Goal: Task Accomplishment & Management: Use online tool/utility

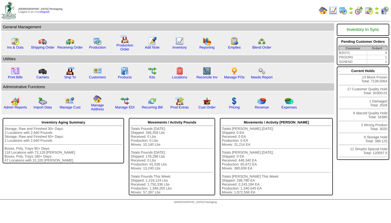
click at [377, 12] on img at bounding box center [377, 13] width 4 height 4
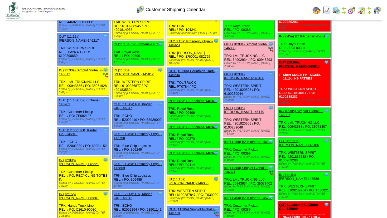
scroll to position [228, 0]
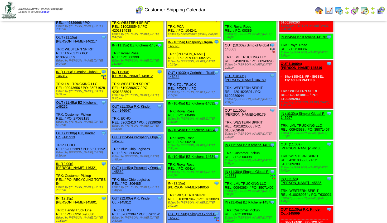
click at [75, 100] on link "OUT (11:45a) BZ Kitchens-146262" at bounding box center [76, 104] width 41 height 8
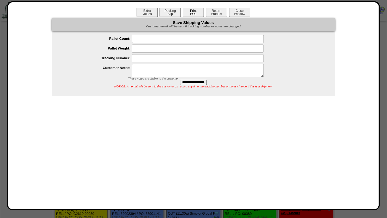
click at [191, 13] on button "Print BOL" at bounding box center [193, 12] width 21 height 9
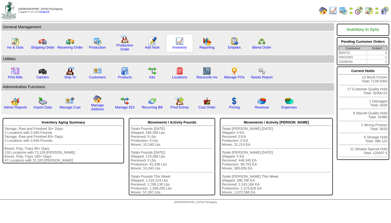
click at [181, 41] on img at bounding box center [180, 41] width 8 height 8
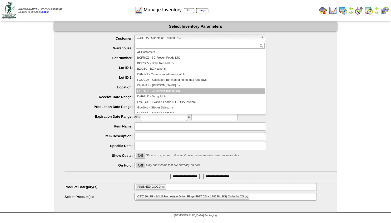
click at [178, 36] on span "CORTRA - Corinthian Trading INC" at bounding box center [198, 38] width 122 height 6
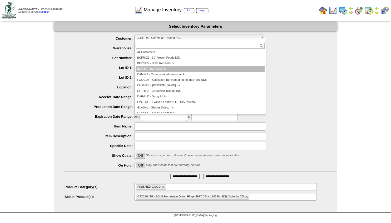
click at [152, 69] on li "BZKITC - BZ Kitchens" at bounding box center [200, 69] width 129 height 6
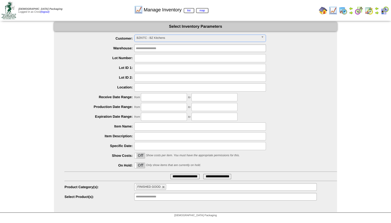
click at [171, 177] on input "**********" at bounding box center [185, 176] width 29 height 5
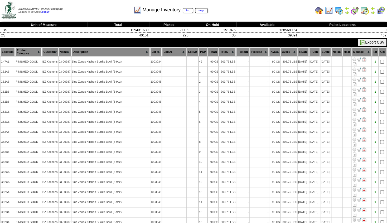
click at [152, 53] on th "Lot #" at bounding box center [156, 51] width 12 height 9
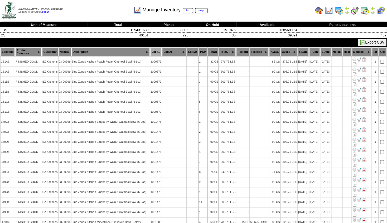
click at [8, 53] on th "Location" at bounding box center [8, 51] width 14 height 9
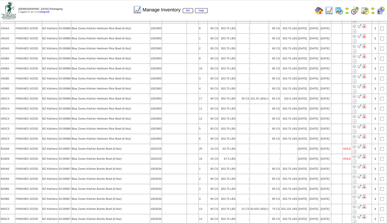
scroll to position [50, 0]
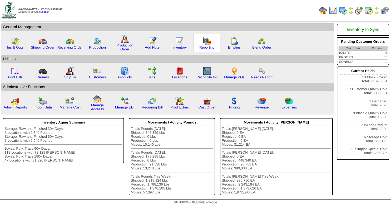
click at [202, 42] on div "Reporting" at bounding box center [207, 43] width 27 height 18
click at [207, 43] on img at bounding box center [207, 41] width 8 height 8
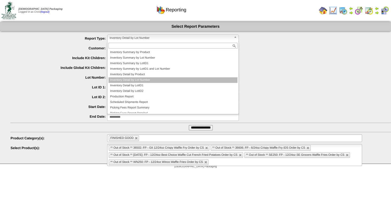
click at [150, 37] on span "Inventory Detail by Lot Number" at bounding box center [171, 38] width 122 height 6
click at [117, 36] on span "Inventory Detail by Lot Number" at bounding box center [171, 38] width 122 height 6
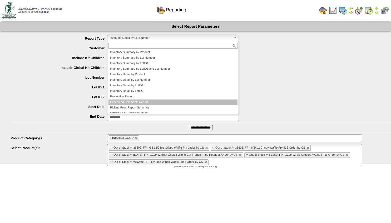
click at [126, 100] on li "Scheduled Shipments Report" at bounding box center [173, 102] width 129 height 6
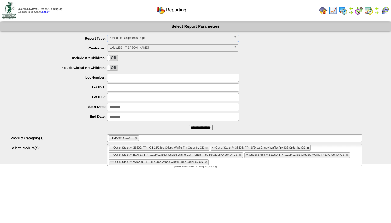
click at [308, 147] on link at bounding box center [308, 147] width 3 height 3
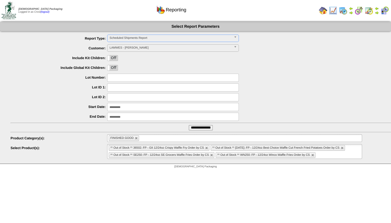
click at [311, 154] on link at bounding box center [312, 154] width 3 height 3
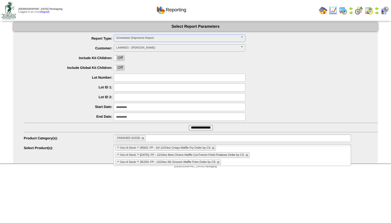
click at [222, 162] on ul "** Out of Stock ** 36502: FP - GII 12/24oz Crispy Waffle Fry Order by CS ** Out…" at bounding box center [232, 155] width 237 height 22
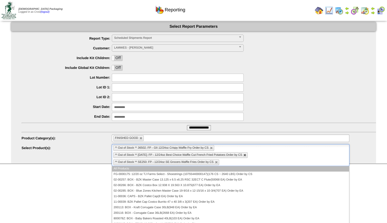
click at [246, 154] on link at bounding box center [244, 154] width 3 height 3
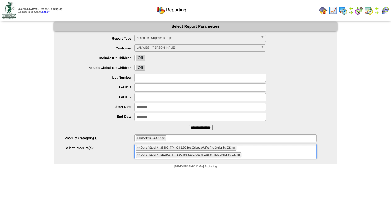
click at [237, 154] on link at bounding box center [238, 154] width 3 height 3
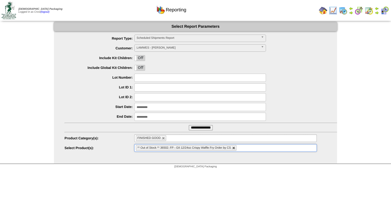
click at [233, 149] on link at bounding box center [233, 147] width 3 height 3
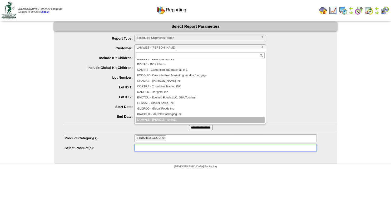
type input "**********"
click at [155, 47] on span "LAMWES - [PERSON_NAME]" at bounding box center [198, 48] width 122 height 6
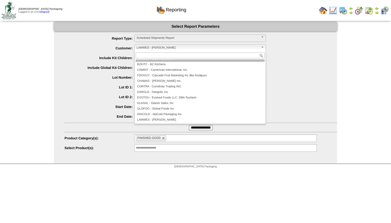
scroll to position [11, 0]
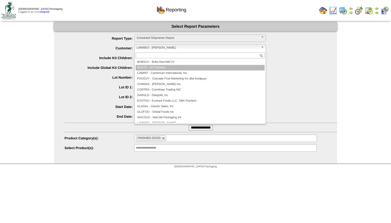
click at [156, 65] on li "BZKITC - BZ Kitchens" at bounding box center [200, 68] width 129 height 6
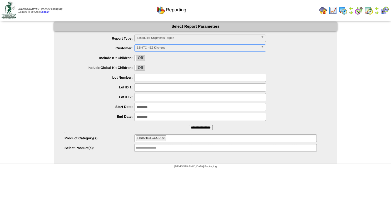
click at [192, 128] on input "**********" at bounding box center [201, 127] width 24 height 5
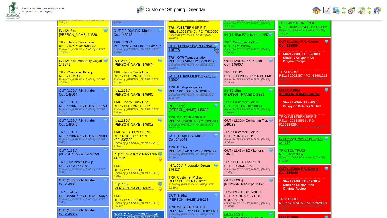
scroll to position [397, 0]
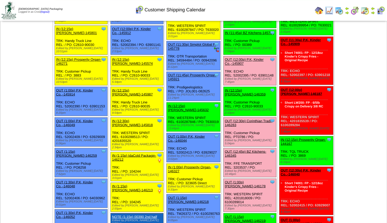
click at [243, 149] on link "OUT (12:45p) BZ Kitchens-146345" at bounding box center [245, 153] width 41 height 8
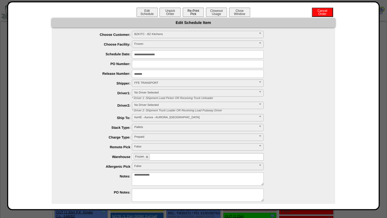
click at [187, 10] on button "Re-Print Pick" at bounding box center [193, 12] width 21 height 9
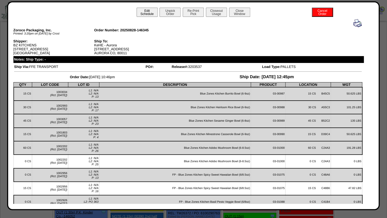
click at [141, 13] on button "Edit Schedule" at bounding box center [147, 12] width 21 height 9
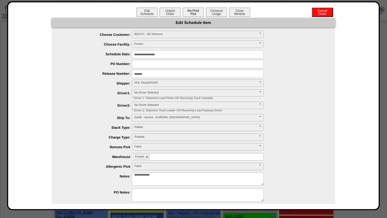
click at [190, 10] on button "Re-Print Pick" at bounding box center [193, 12] width 21 height 9
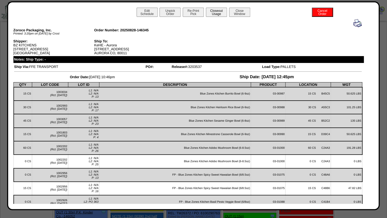
click at [215, 14] on button "Closeout Usage" at bounding box center [216, 12] width 21 height 9
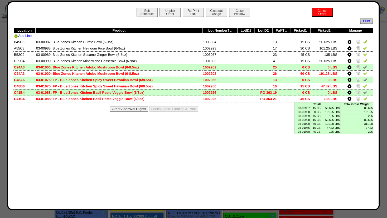
click at [193, 13] on button "Re-Print Pick" at bounding box center [193, 12] width 21 height 9
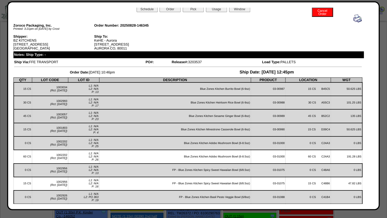
scroll to position [0, 0]
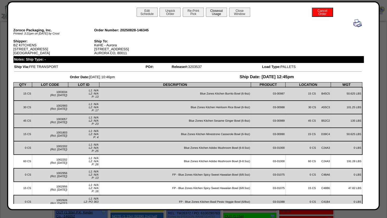
click at [210, 11] on button "Closeout Usage" at bounding box center [216, 12] width 21 height 9
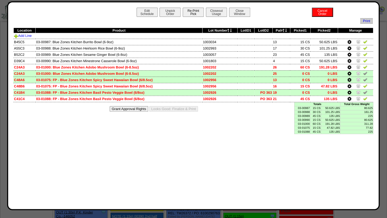
click at [193, 11] on button "Re-Print Pick" at bounding box center [193, 12] width 21 height 9
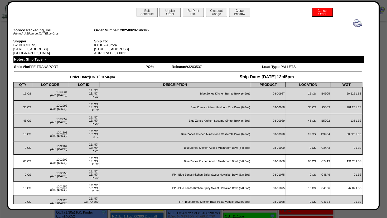
click at [236, 13] on button "Close Window" at bounding box center [239, 12] width 21 height 9
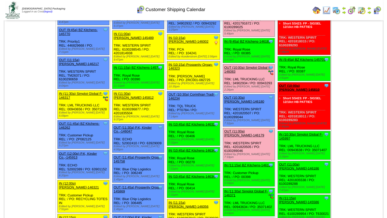
scroll to position [211, 0]
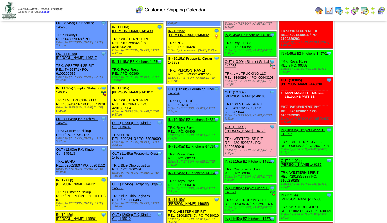
click at [243, 125] on link "OUT (11:00a) [PERSON_NAME]-146179" at bounding box center [245, 129] width 41 height 8
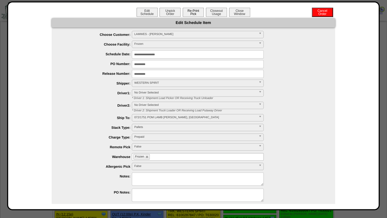
click at [190, 12] on button "Re-Print Pick" at bounding box center [193, 12] width 21 height 9
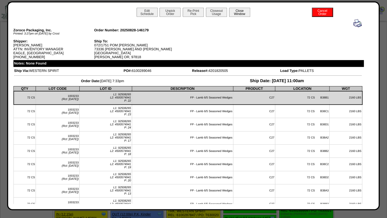
click at [236, 12] on button "Close Window" at bounding box center [239, 12] width 21 height 9
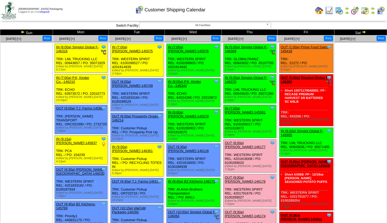
click at [340, 12] on img at bounding box center [339, 10] width 8 height 8
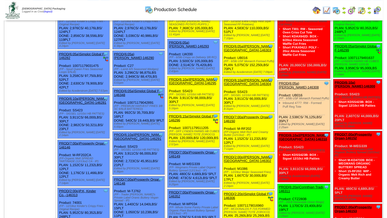
scroll to position [40, 0]
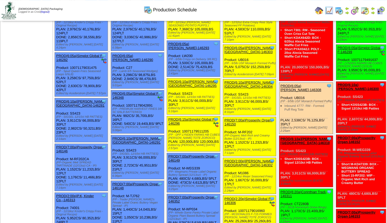
click at [192, 80] on link "PROD(6:10a)[PERSON_NAME][GEOGRAPHIC_DATA]-146295" at bounding box center [192, 84] width 49 height 8
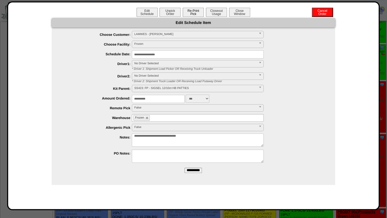
click at [188, 13] on button "Re-Print Pick" at bounding box center [193, 12] width 21 height 9
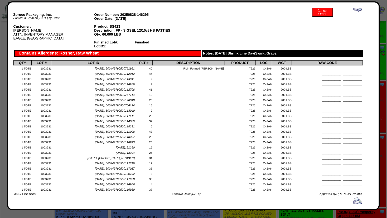
scroll to position [0, 0]
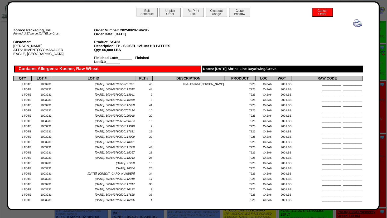
click at [240, 14] on button "Close Window" at bounding box center [239, 12] width 21 height 9
